Goal: Communication & Community: Participate in discussion

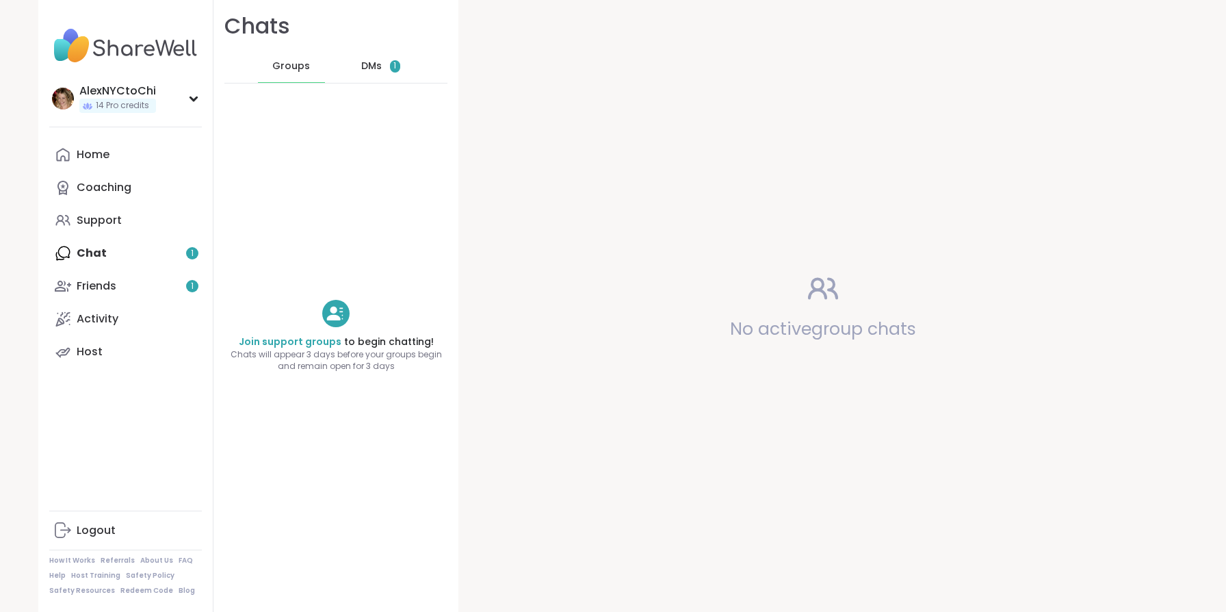
click at [115, 254] on div "Home Coaching Support Chat 1 Friends 1 Activity Host" at bounding box center [125, 253] width 153 height 230
drag, startPoint x: 362, startPoint y: 97, endPoint x: 362, endPoint y: 90, distance: 7.5
click at [362, 97] on div "Join support groups to begin chatting! Chats will appear 3 days before your gro…" at bounding box center [335, 335] width 245 height 483
click at [363, 60] on span "DMs" at bounding box center [371, 67] width 21 height 14
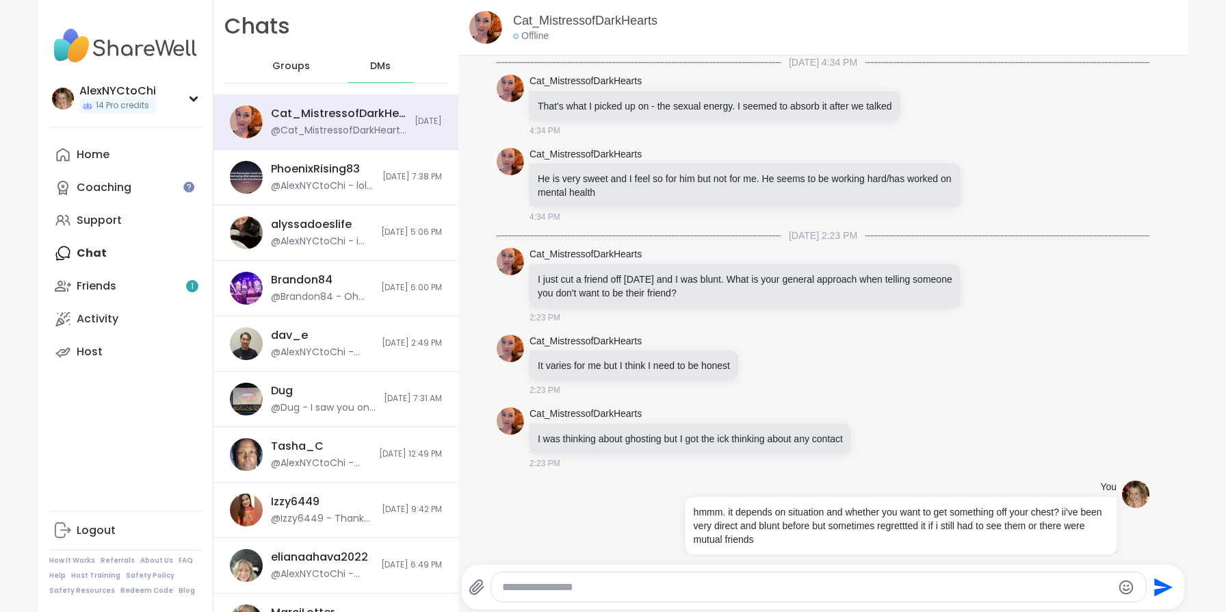
scroll to position [12864, 0]
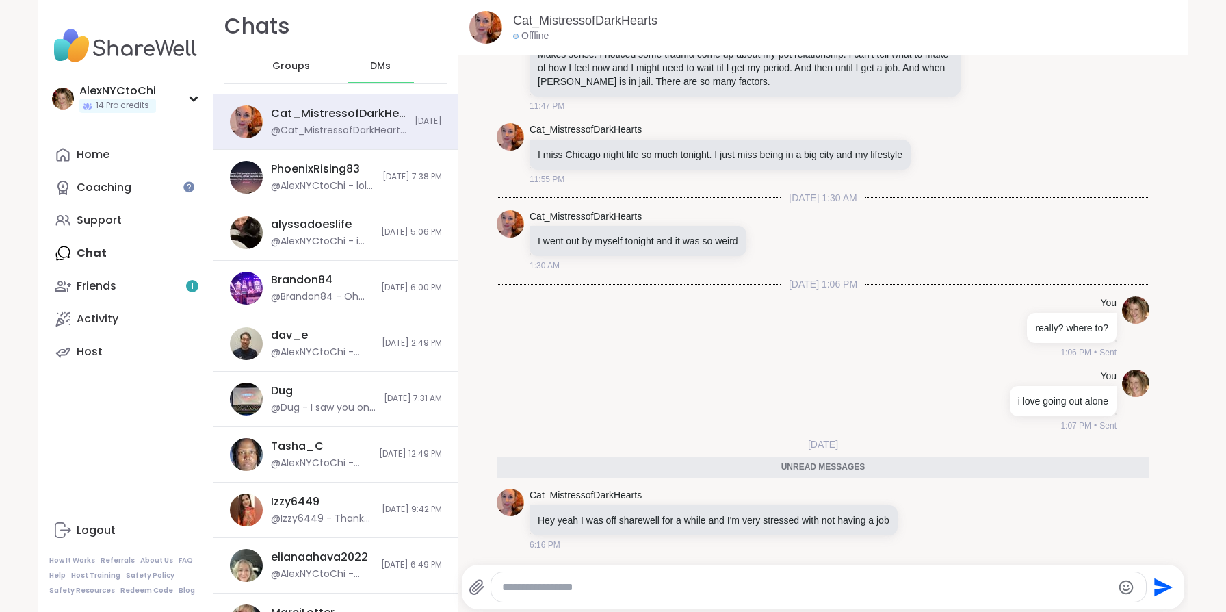
click at [719, 586] on textarea "Type your message" at bounding box center [806, 587] width 609 height 14
type textarea "**********"
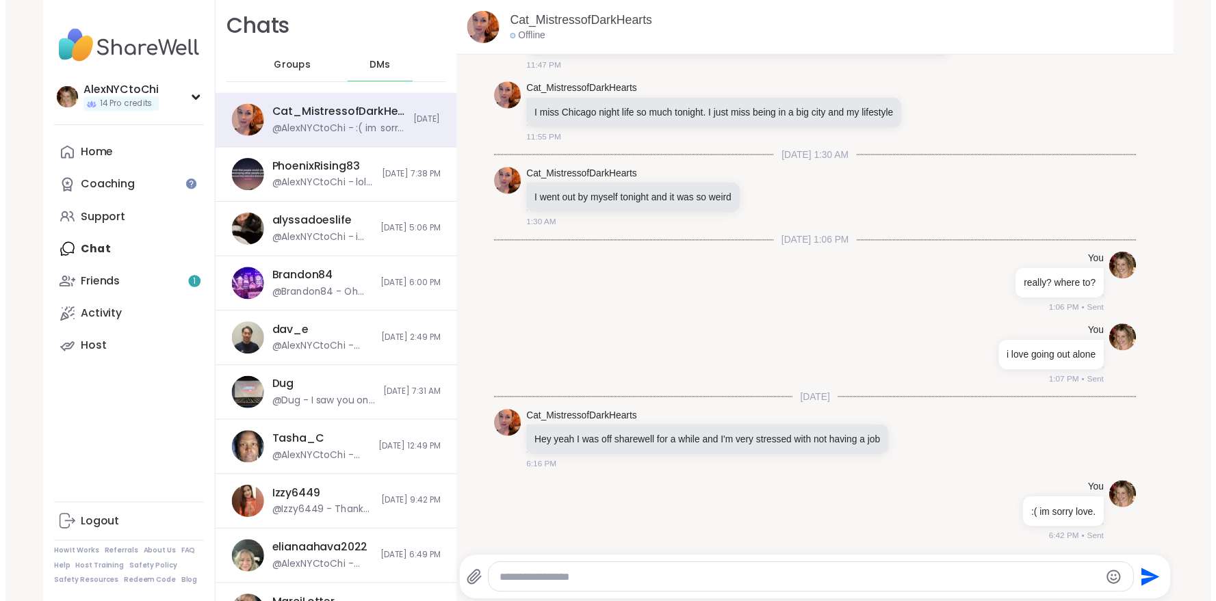
scroll to position [12904, 0]
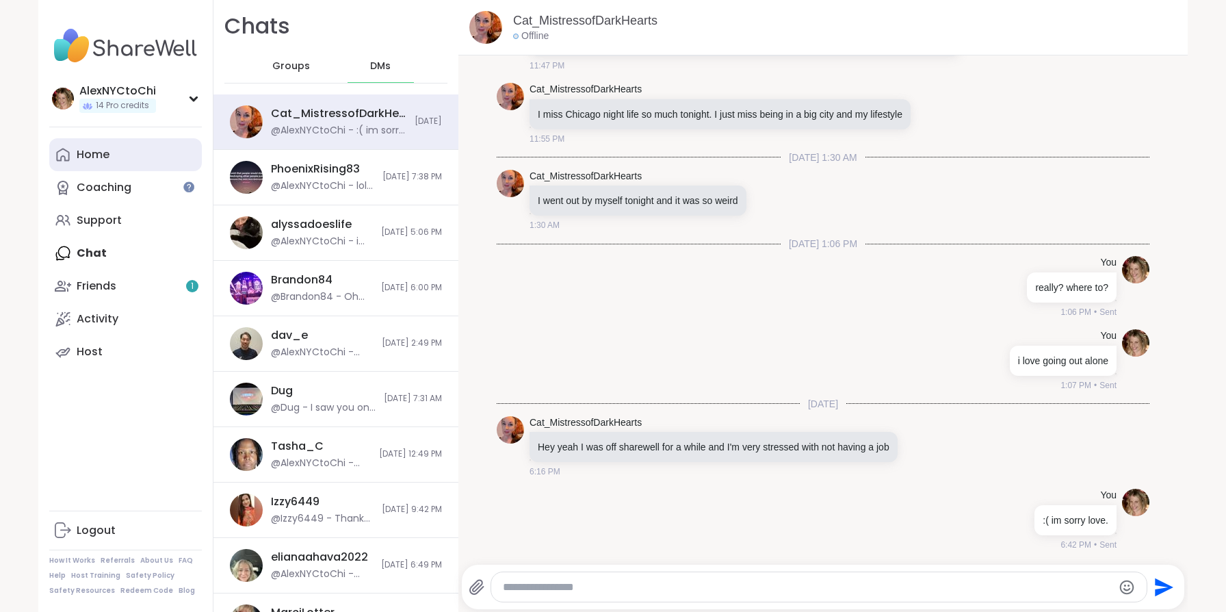
click at [135, 165] on link "Home" at bounding box center [125, 154] width 153 height 33
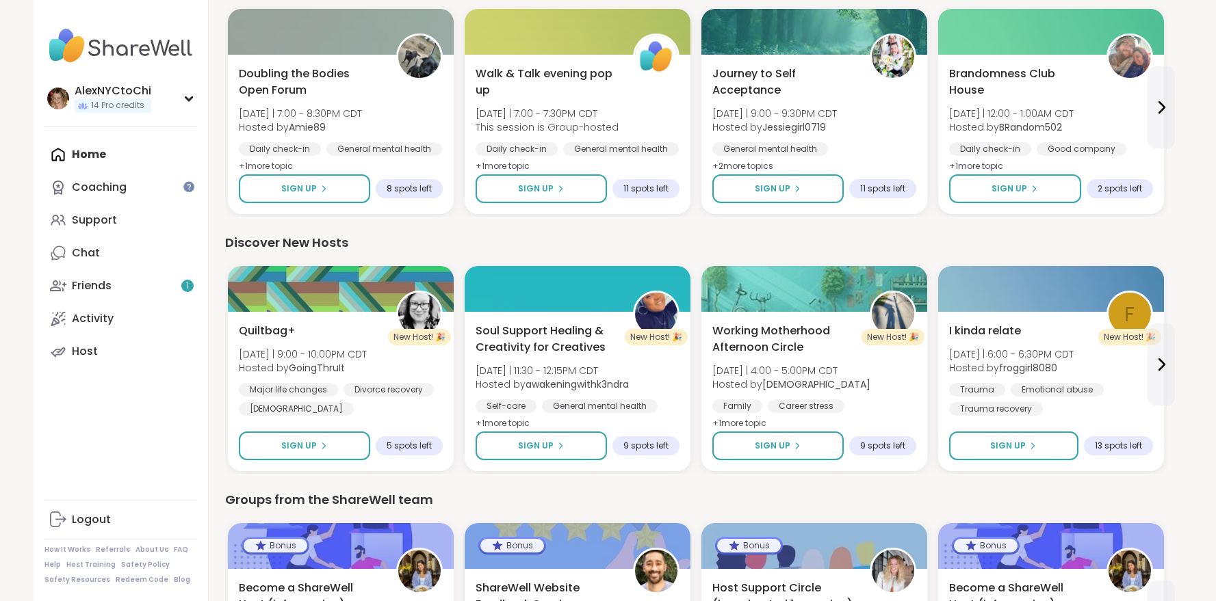
scroll to position [1414, 0]
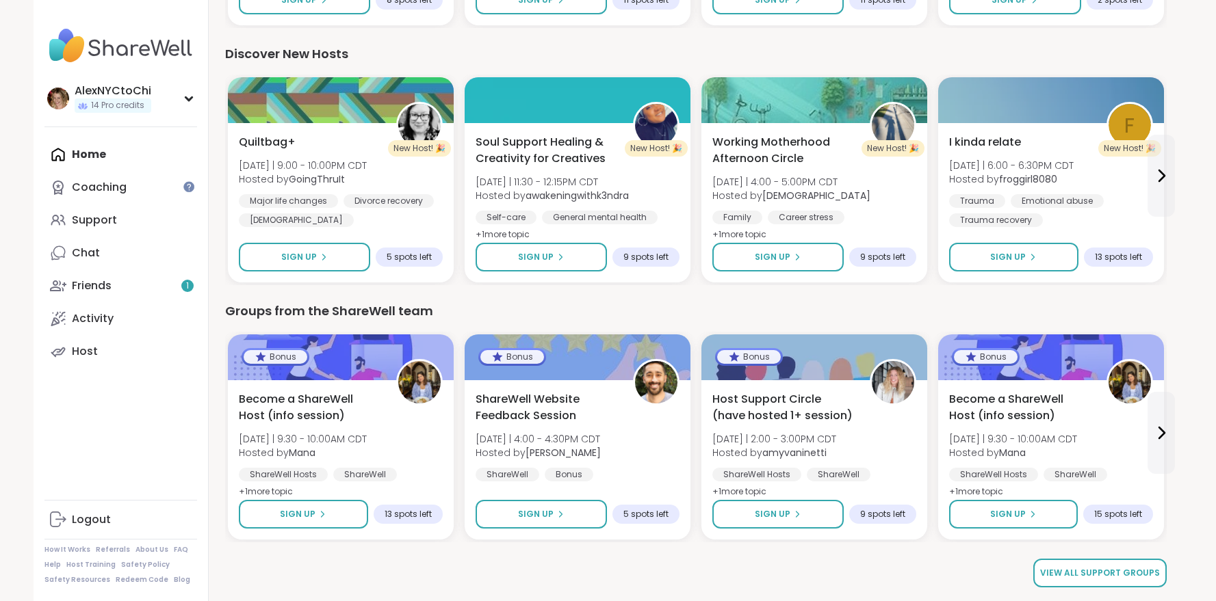
click at [1136, 575] on span "View all support groups" at bounding box center [1100, 573] width 120 height 12
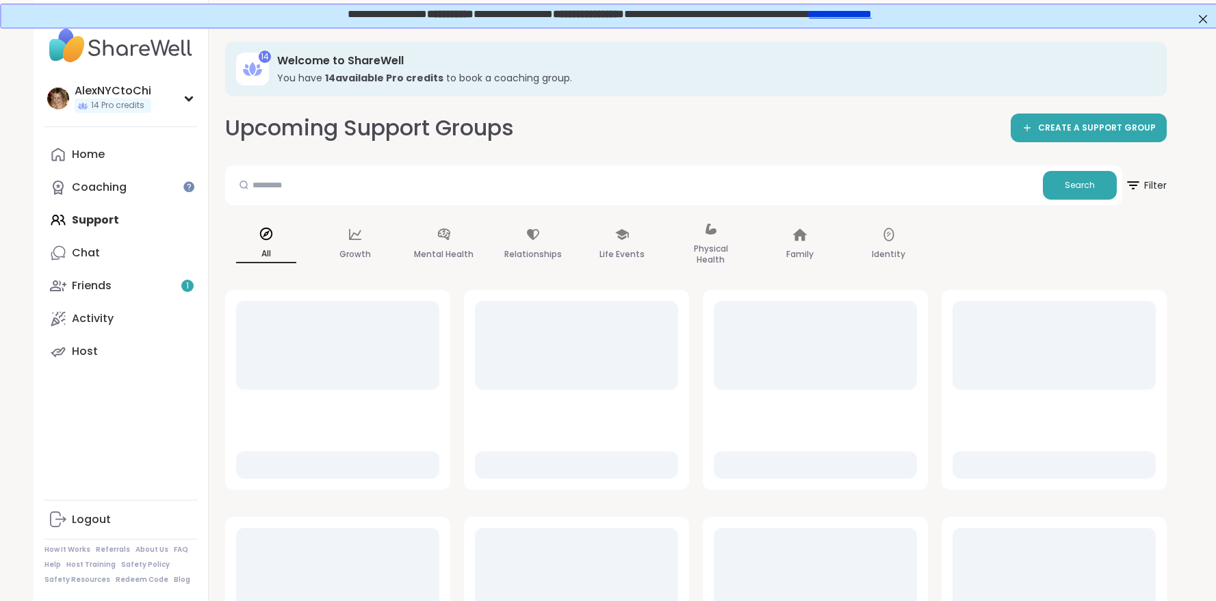
click at [1010, 248] on div "All Growth Mental Health Relationships Life Events Physical Health Family Ident…" at bounding box center [695, 245] width 941 height 68
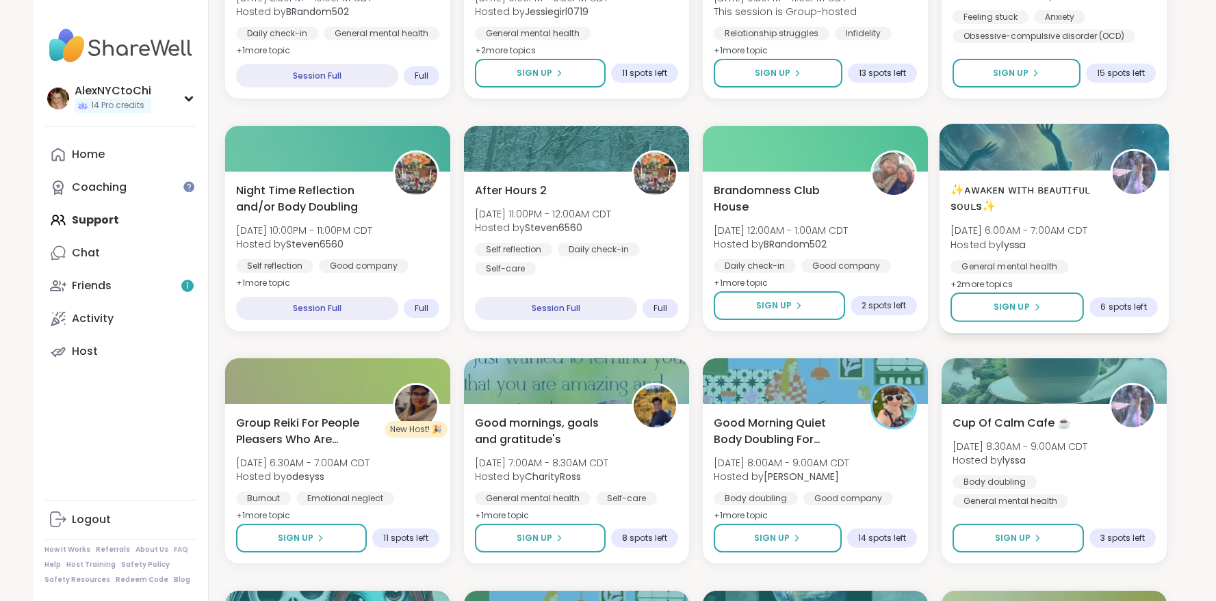
scroll to position [1122, 0]
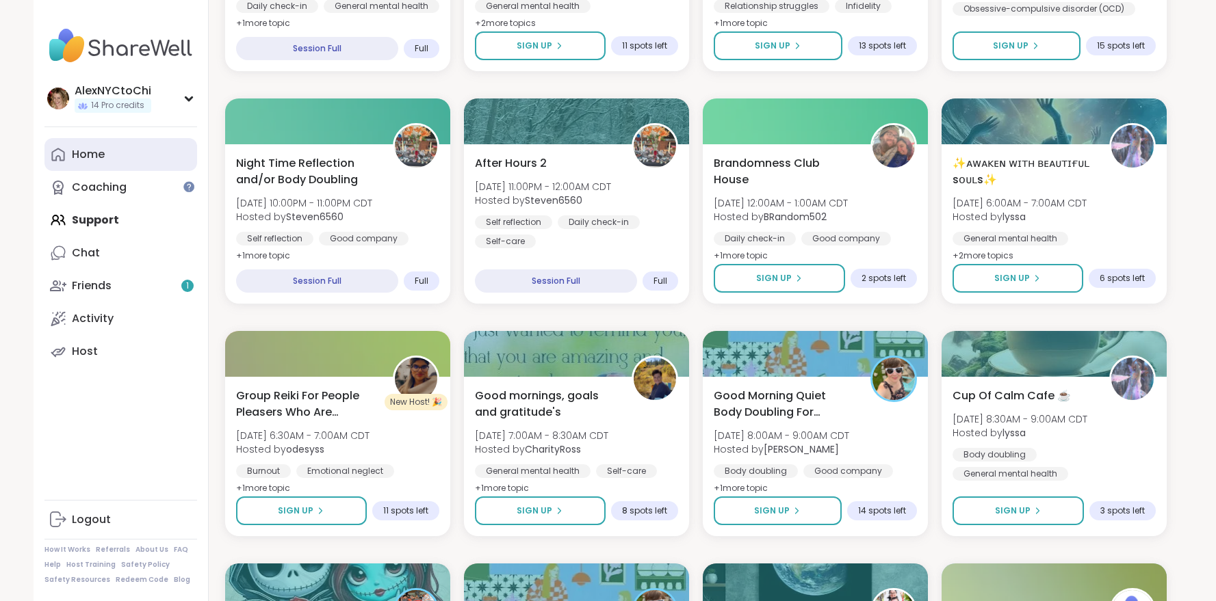
click at [94, 153] on div "Home" at bounding box center [88, 154] width 33 height 15
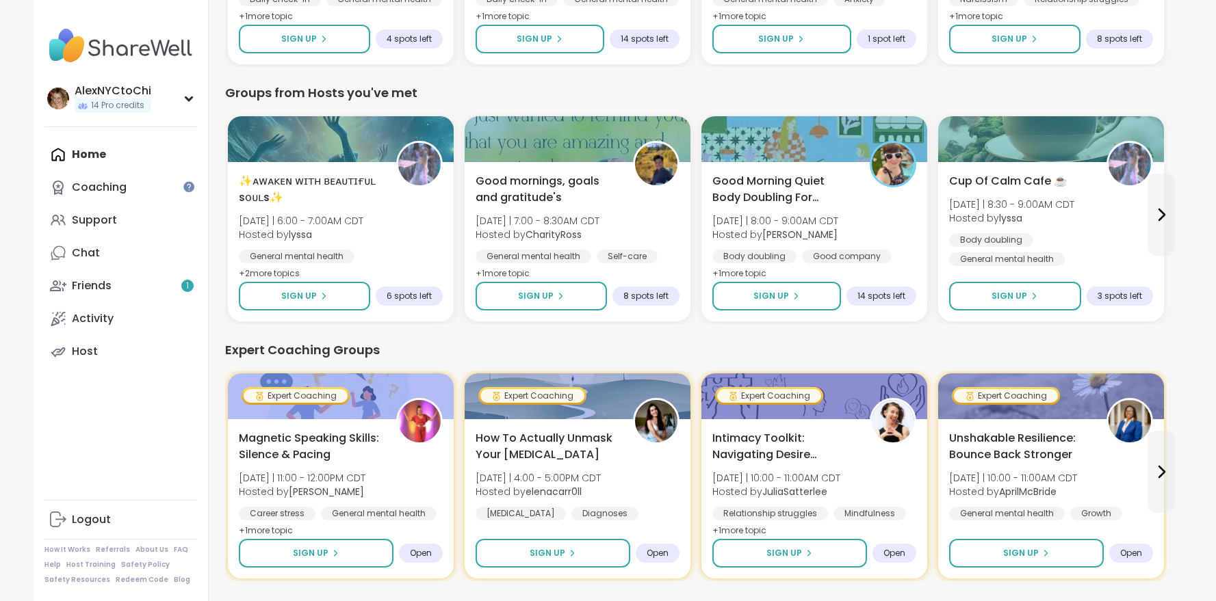
scroll to position [356, 0]
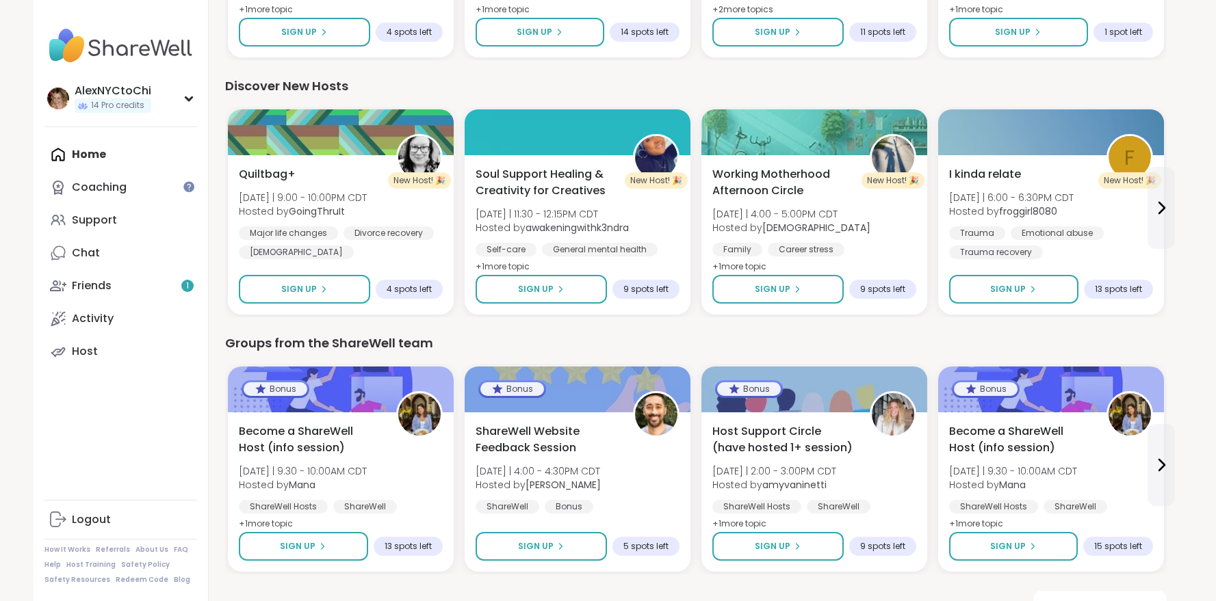
scroll to position [1414, 0]
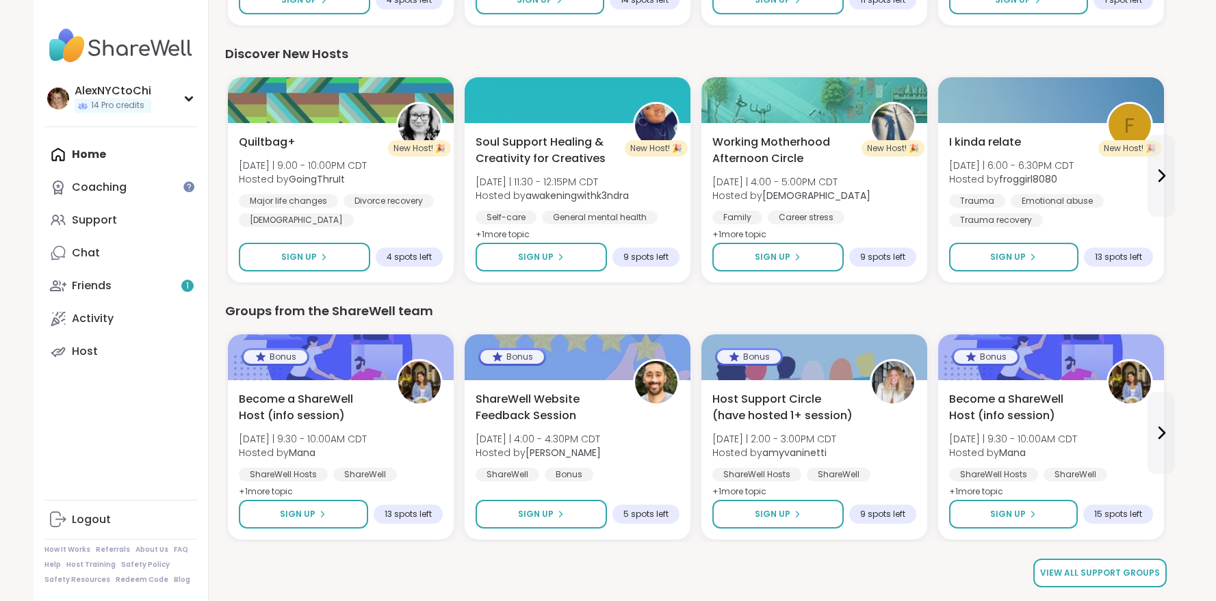
click at [1131, 568] on span "View all support groups" at bounding box center [1100, 573] width 120 height 12
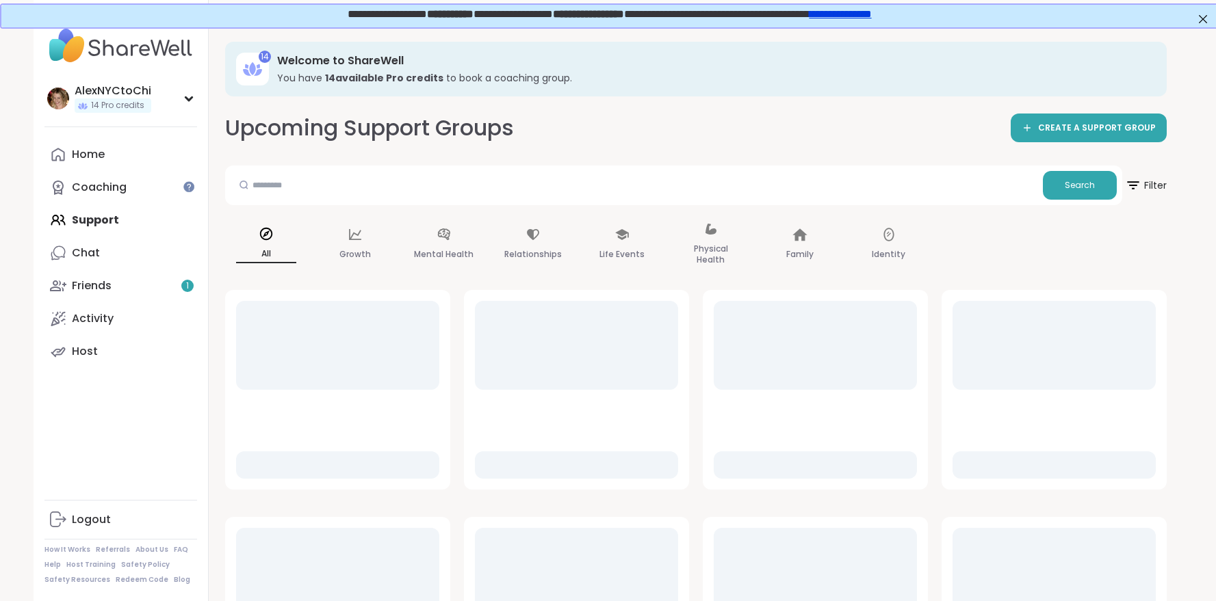
click at [1001, 259] on div "All Growth Mental Health Relationships Life Events Physical Health Family Ident…" at bounding box center [695, 245] width 941 height 68
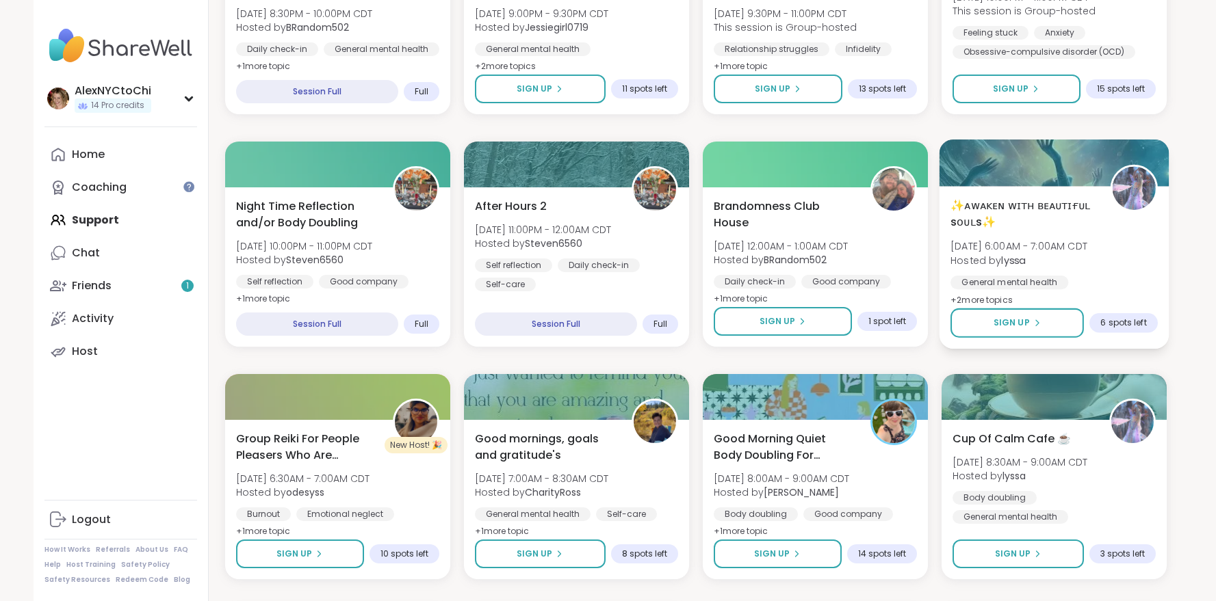
scroll to position [1122, 0]
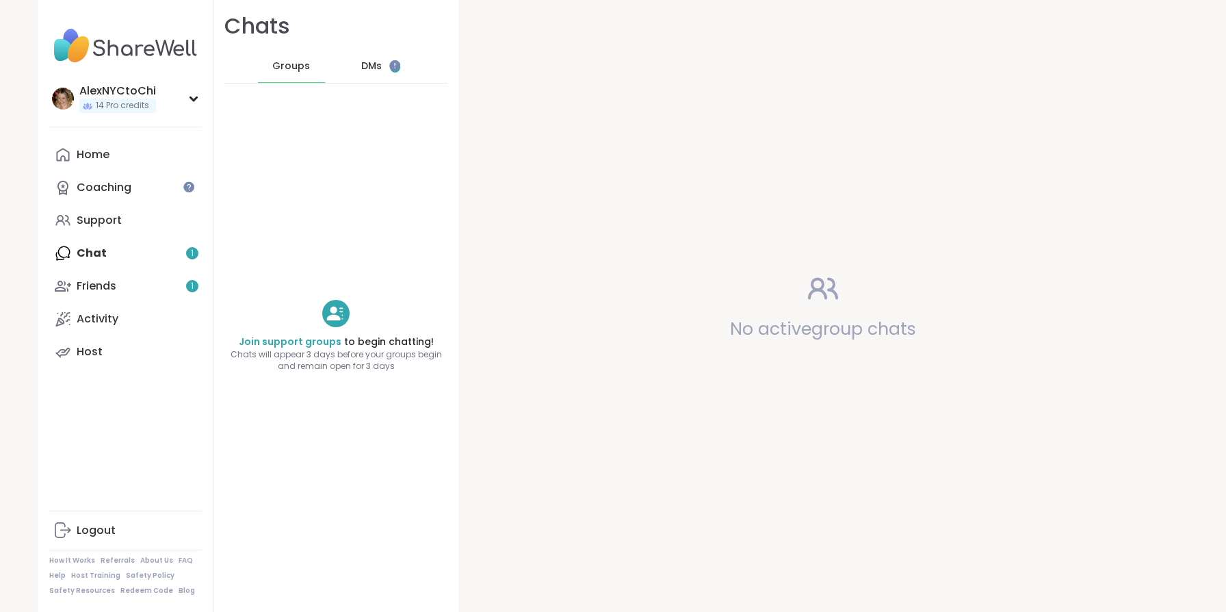
click at [361, 66] on span "DMs" at bounding box center [371, 67] width 21 height 14
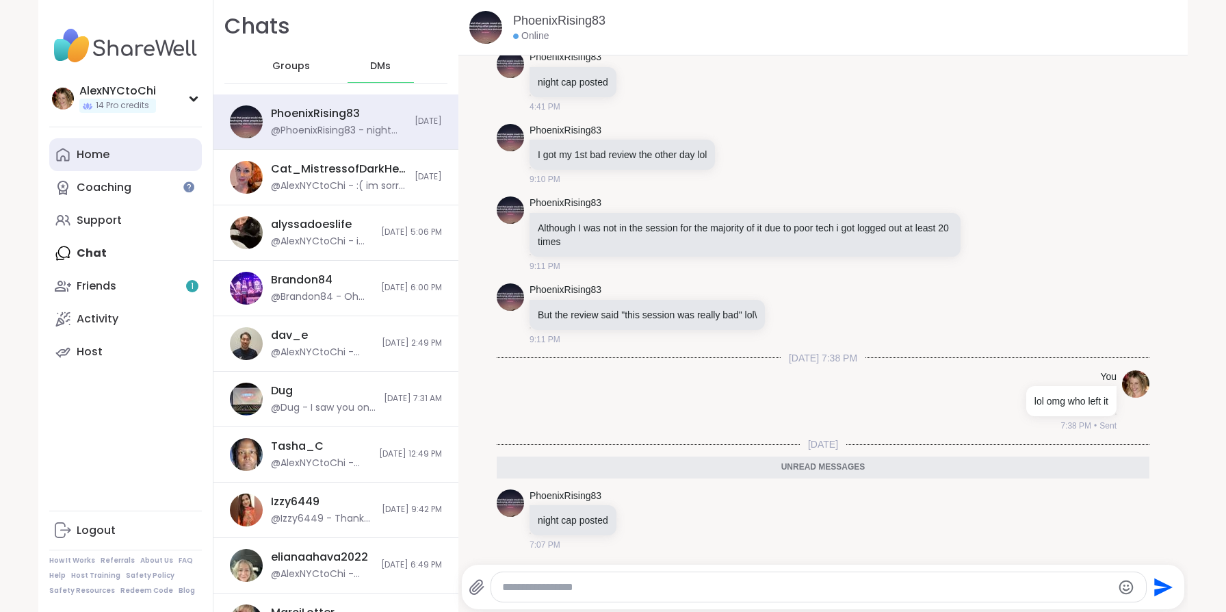
click at [166, 146] on link "Home" at bounding box center [125, 154] width 153 height 33
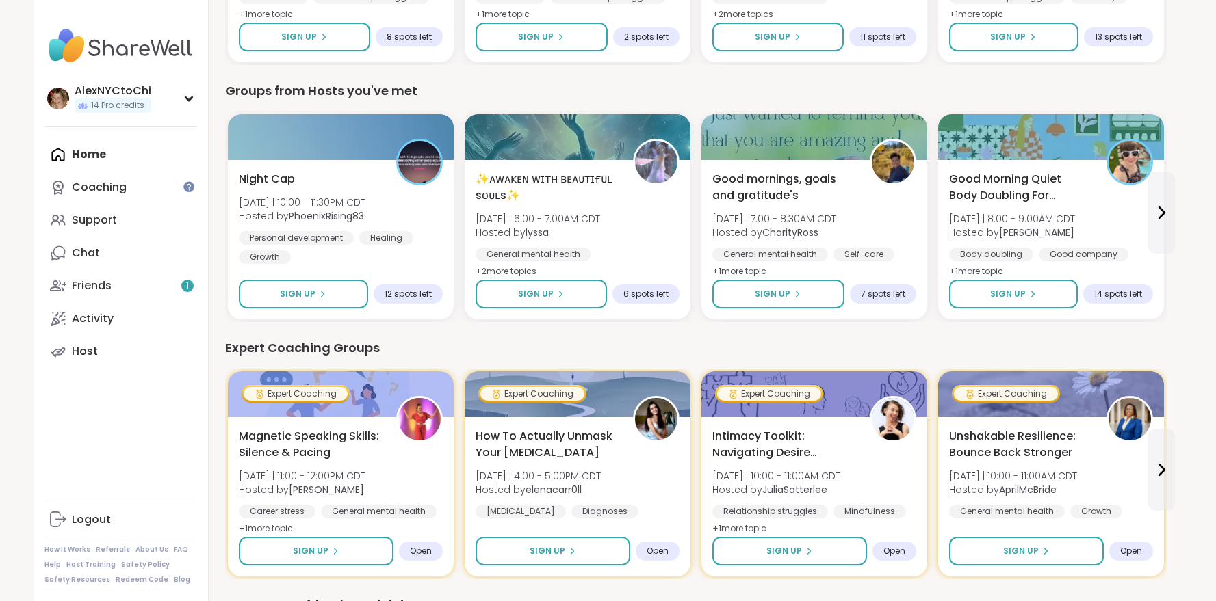
scroll to position [344, 0]
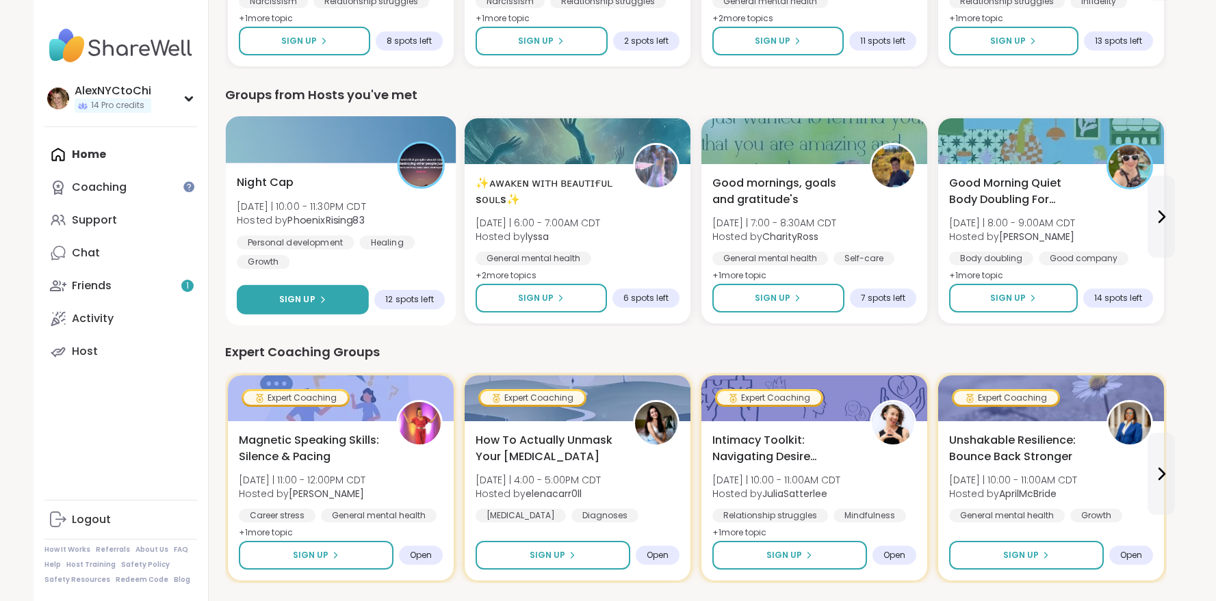
click at [341, 294] on button "Sign Up" at bounding box center [303, 299] width 132 height 29
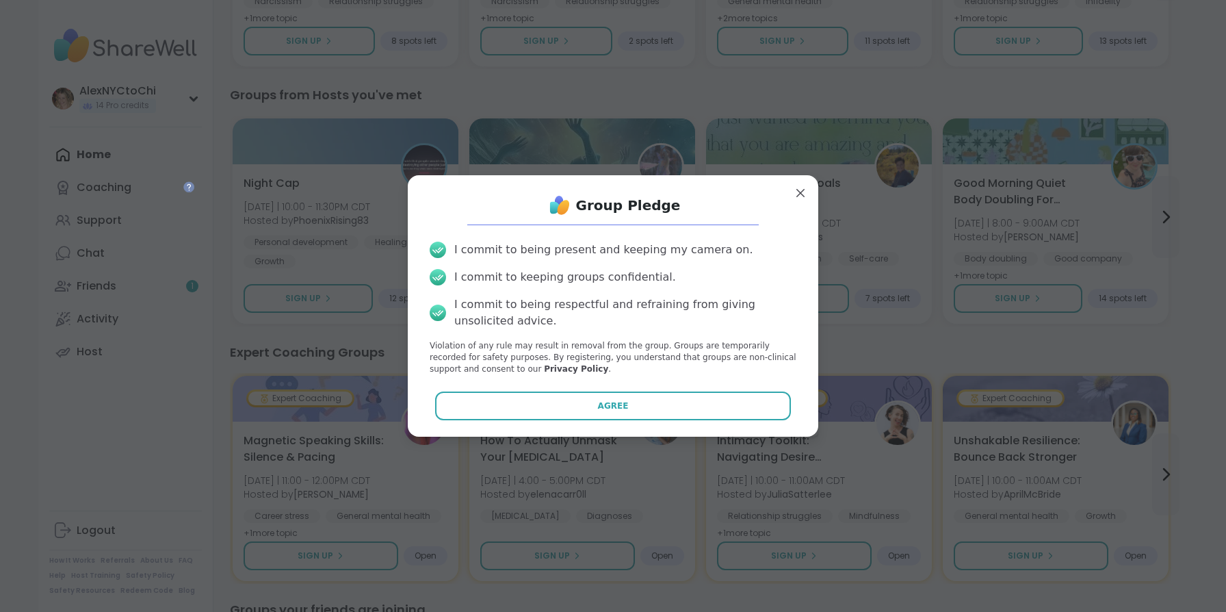
click at [654, 419] on button "Agree" at bounding box center [613, 405] width 356 height 29
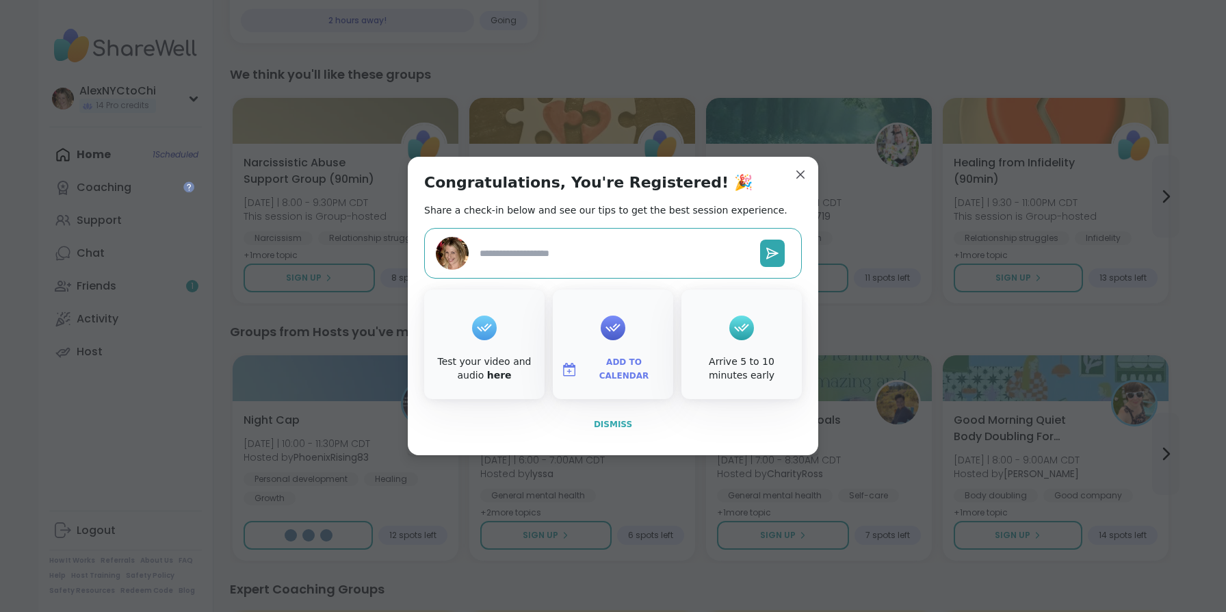
type textarea "*"
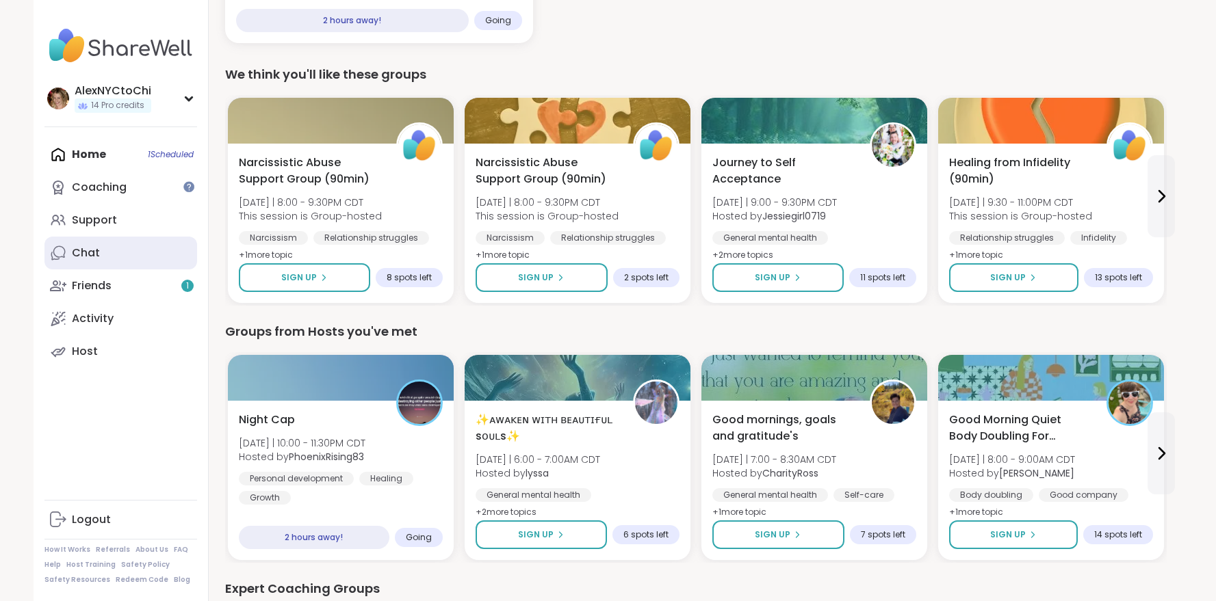
click at [150, 245] on link "Chat" at bounding box center [120, 253] width 153 height 33
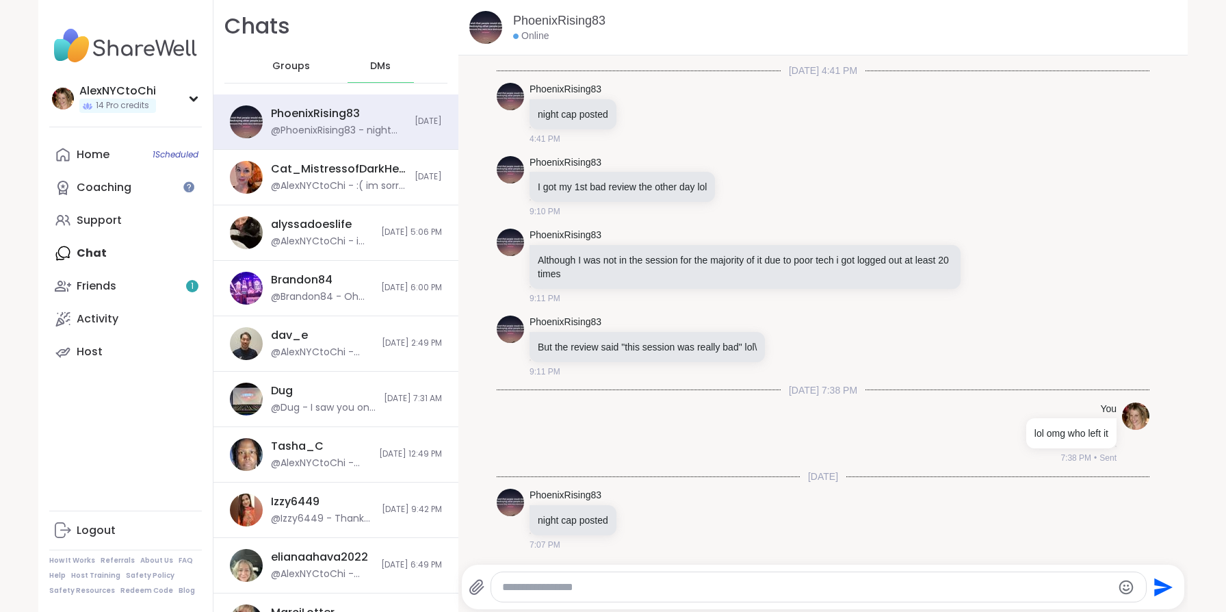
click at [625, 584] on textarea "Type your message" at bounding box center [806, 587] width 609 height 14
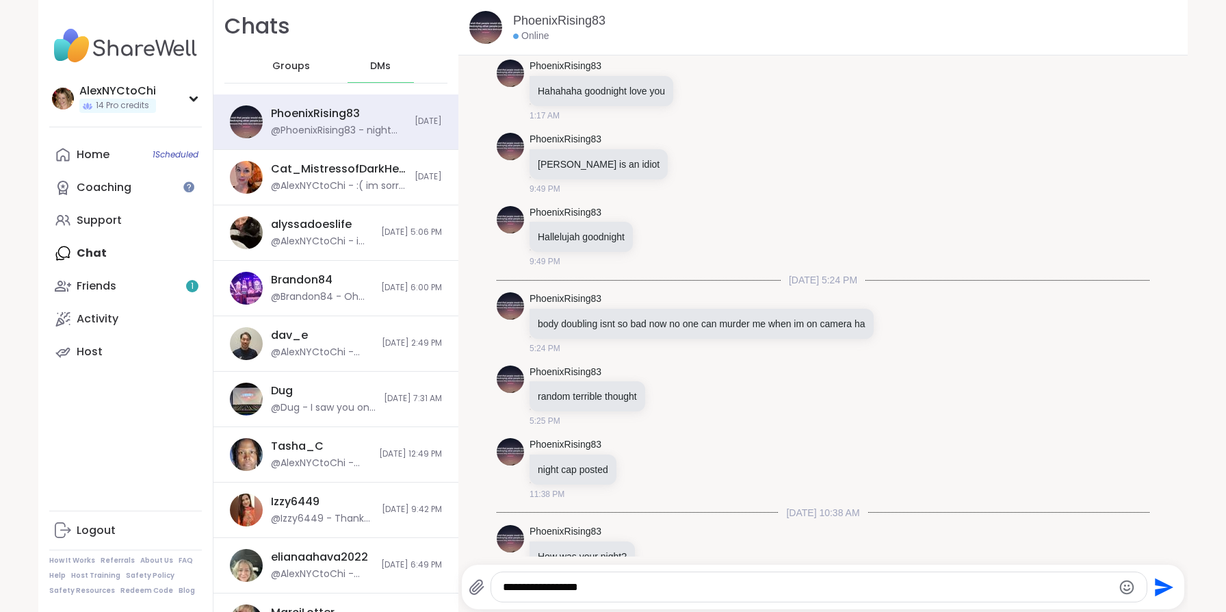
scroll to position [19014, 0]
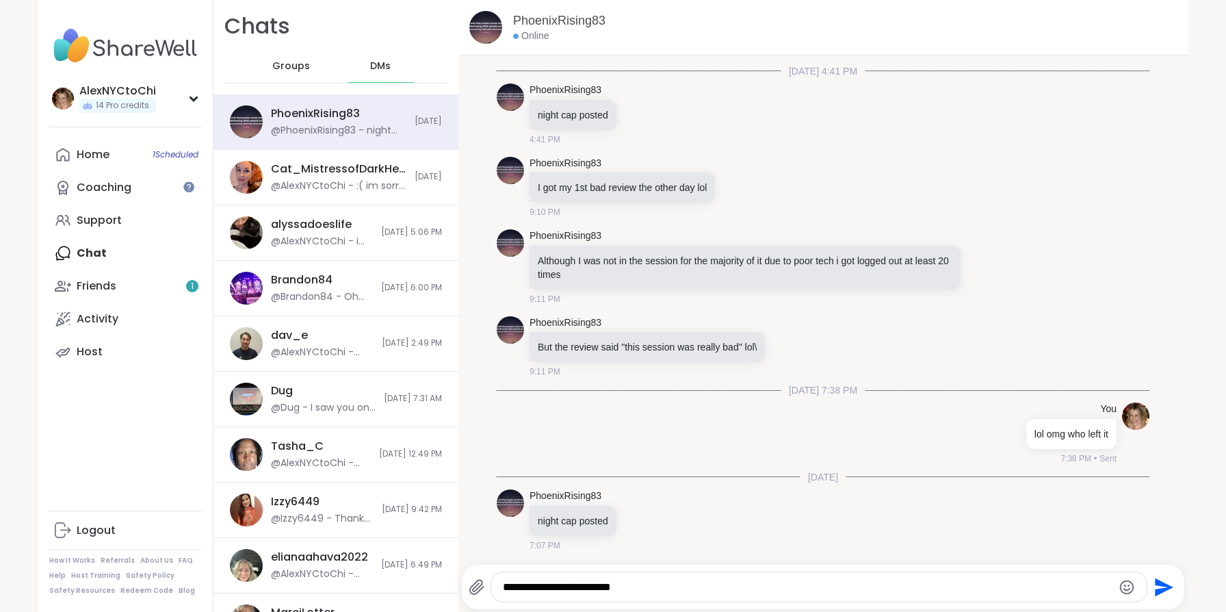
type textarea "**********"
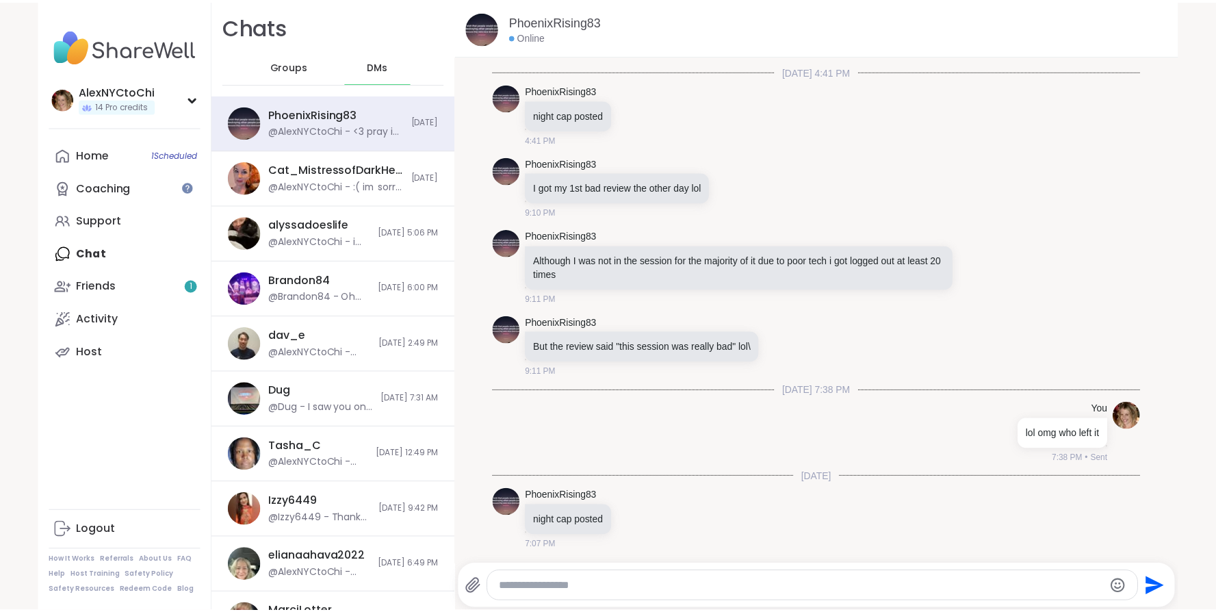
scroll to position [19087, 0]
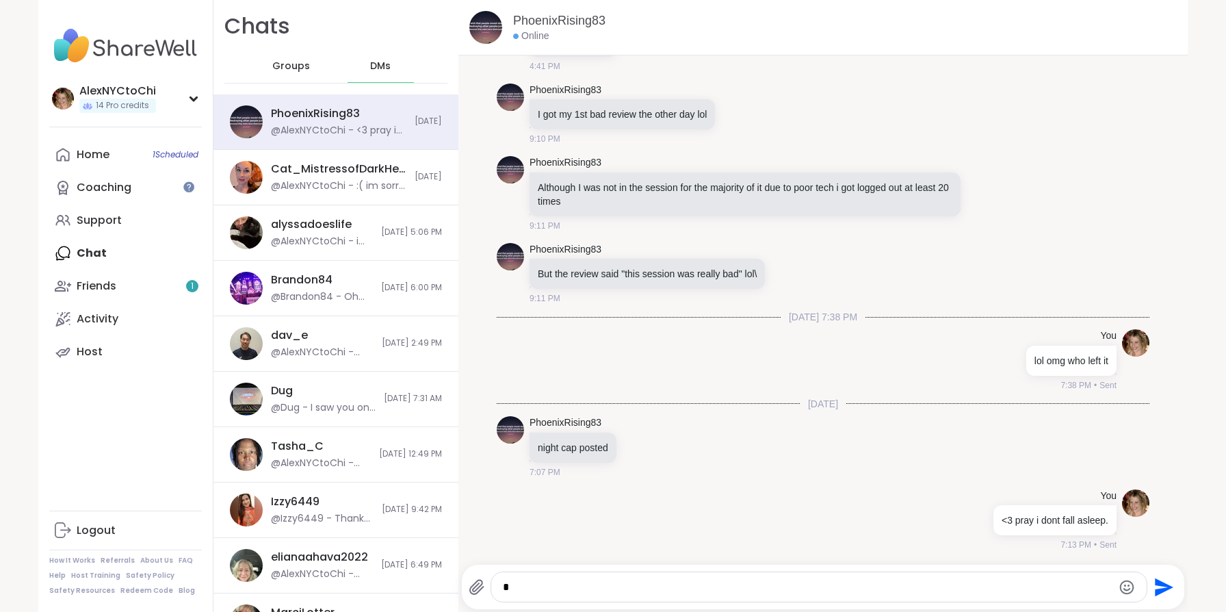
type textarea "*"
click at [569, 21] on link "PhoenixRising83" at bounding box center [559, 20] width 92 height 17
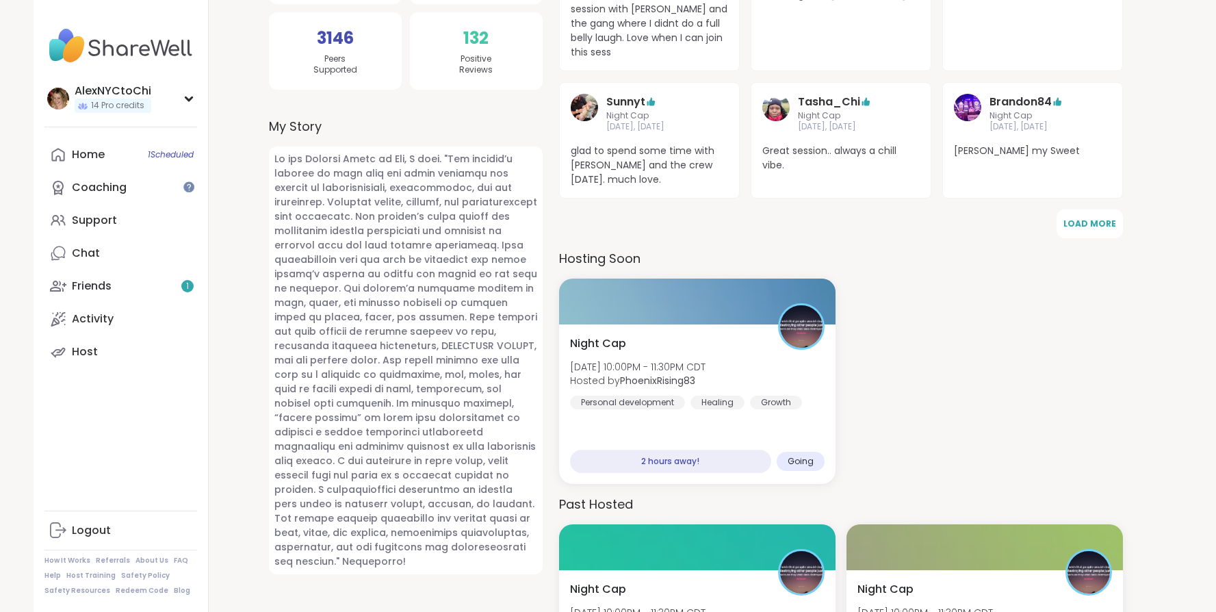
scroll to position [328, 0]
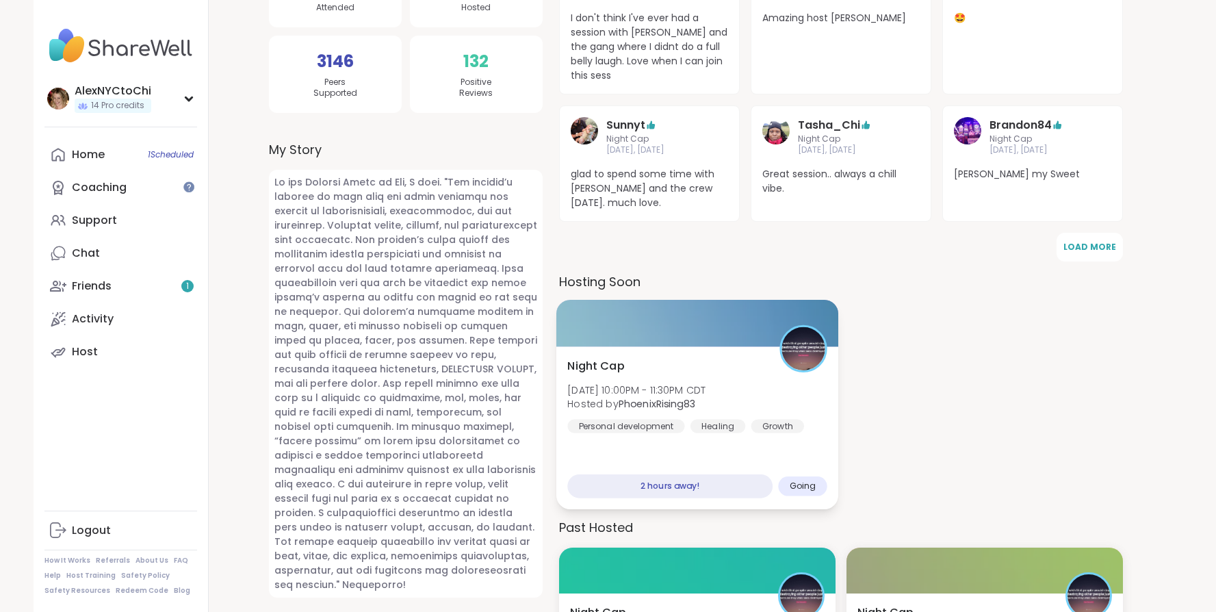
click at [613, 369] on span "Night Cap" at bounding box center [595, 366] width 57 height 16
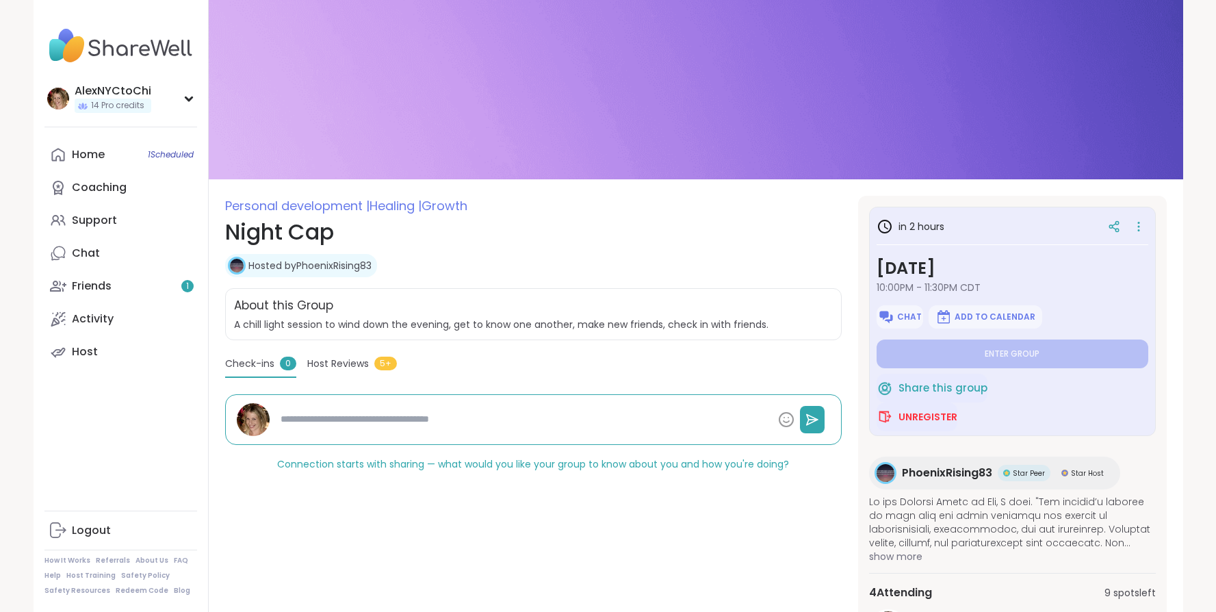
type textarea "*"
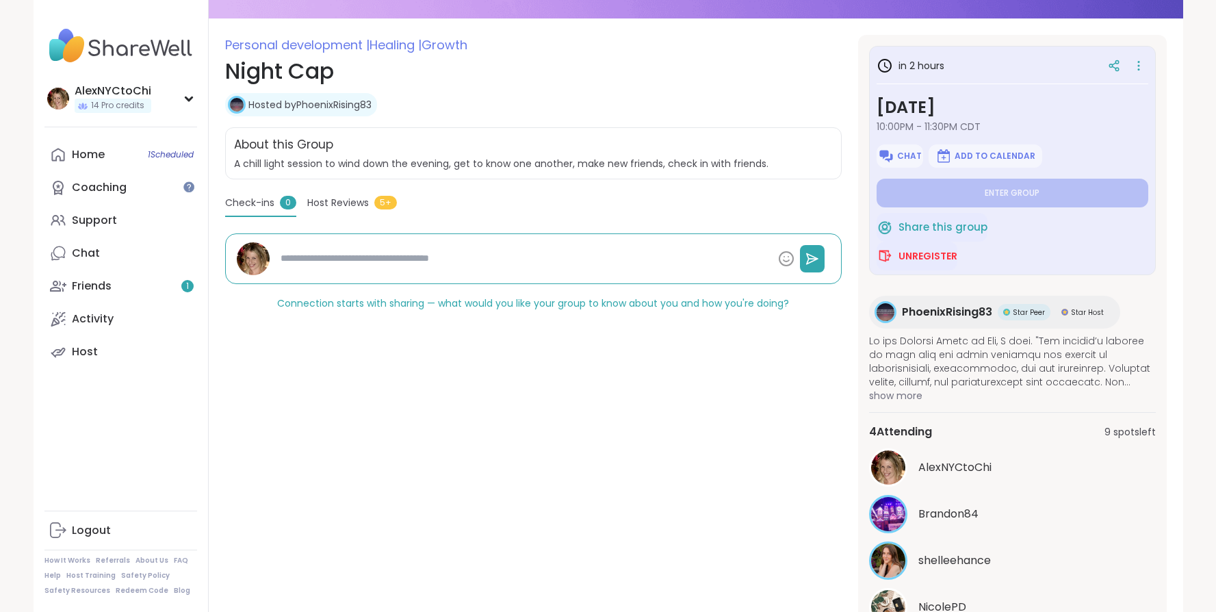
scroll to position [159, 0]
